Goal: Find specific page/section: Find specific page/section

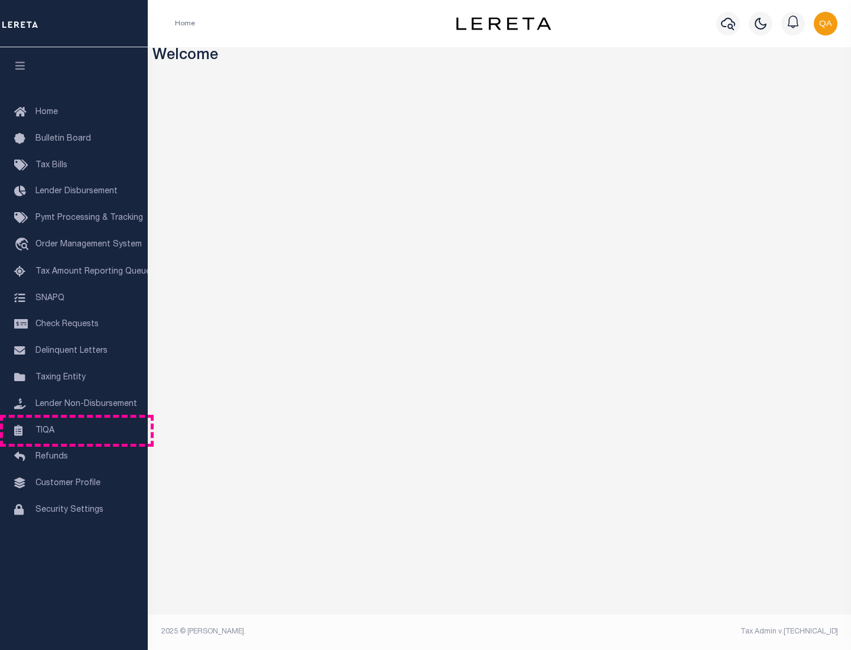
click at [74, 430] on link "TIQA" at bounding box center [74, 431] width 148 height 27
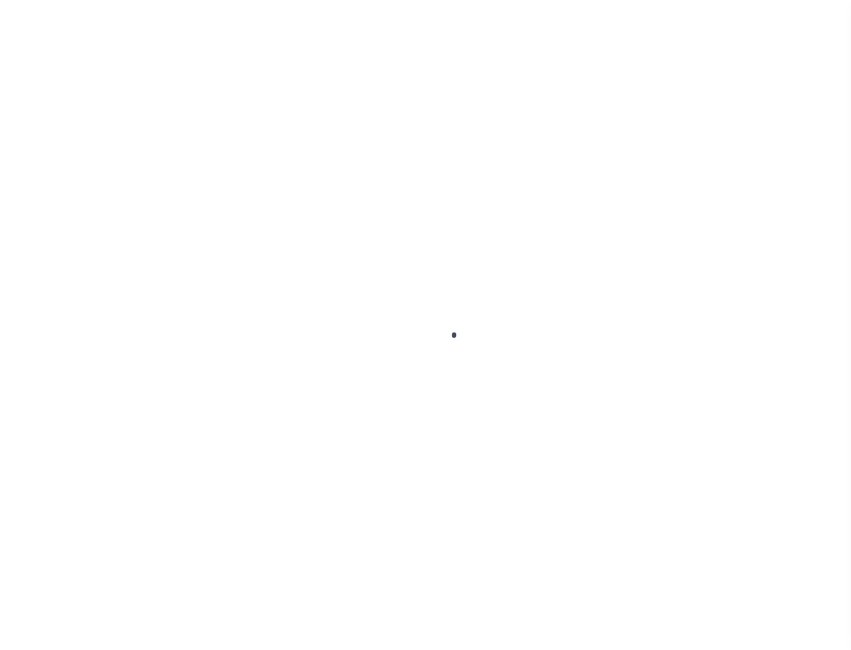
select select "200"
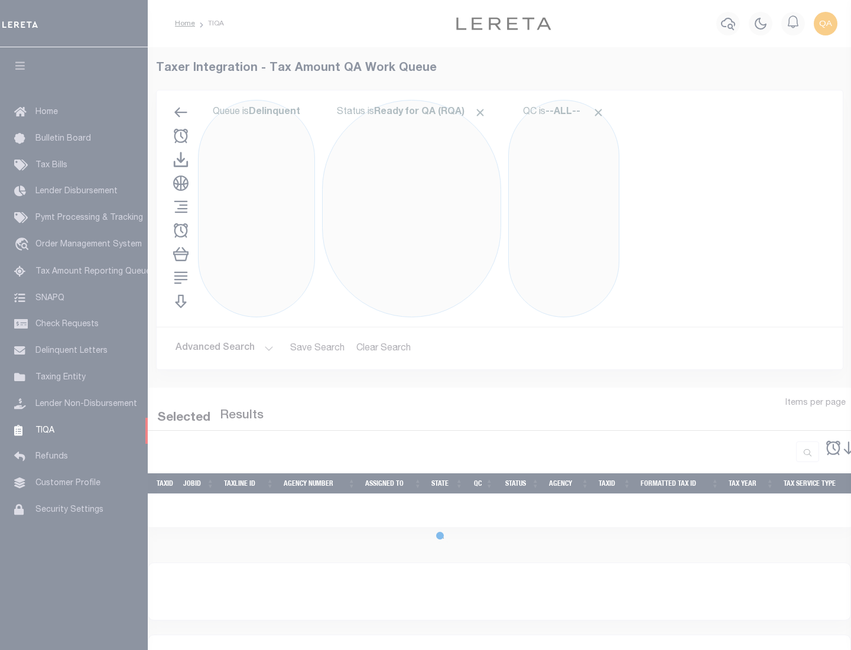
select select "200"
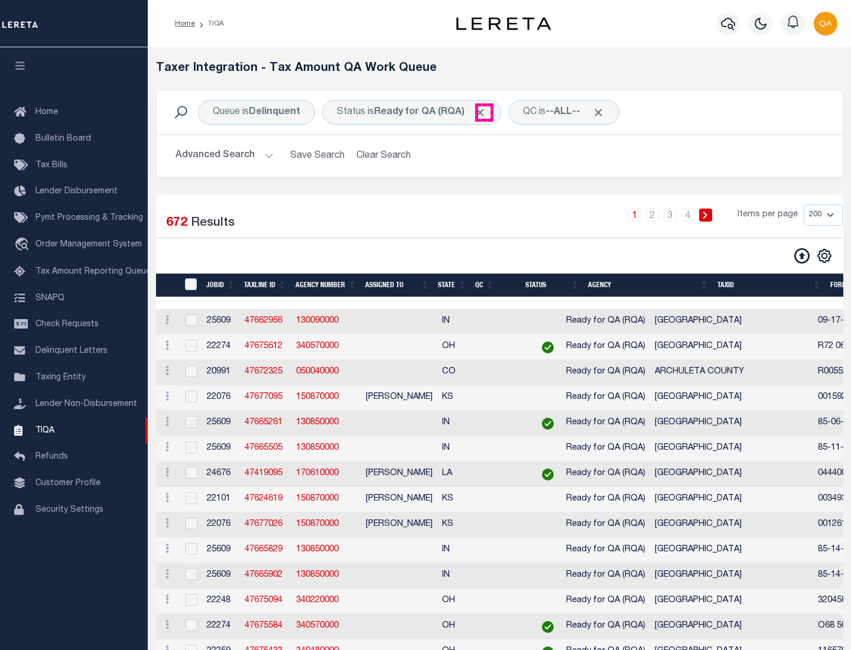
click at [484, 112] on span "Click to Remove" at bounding box center [480, 112] width 12 height 12
